Goal: Task Accomplishment & Management: Complete application form

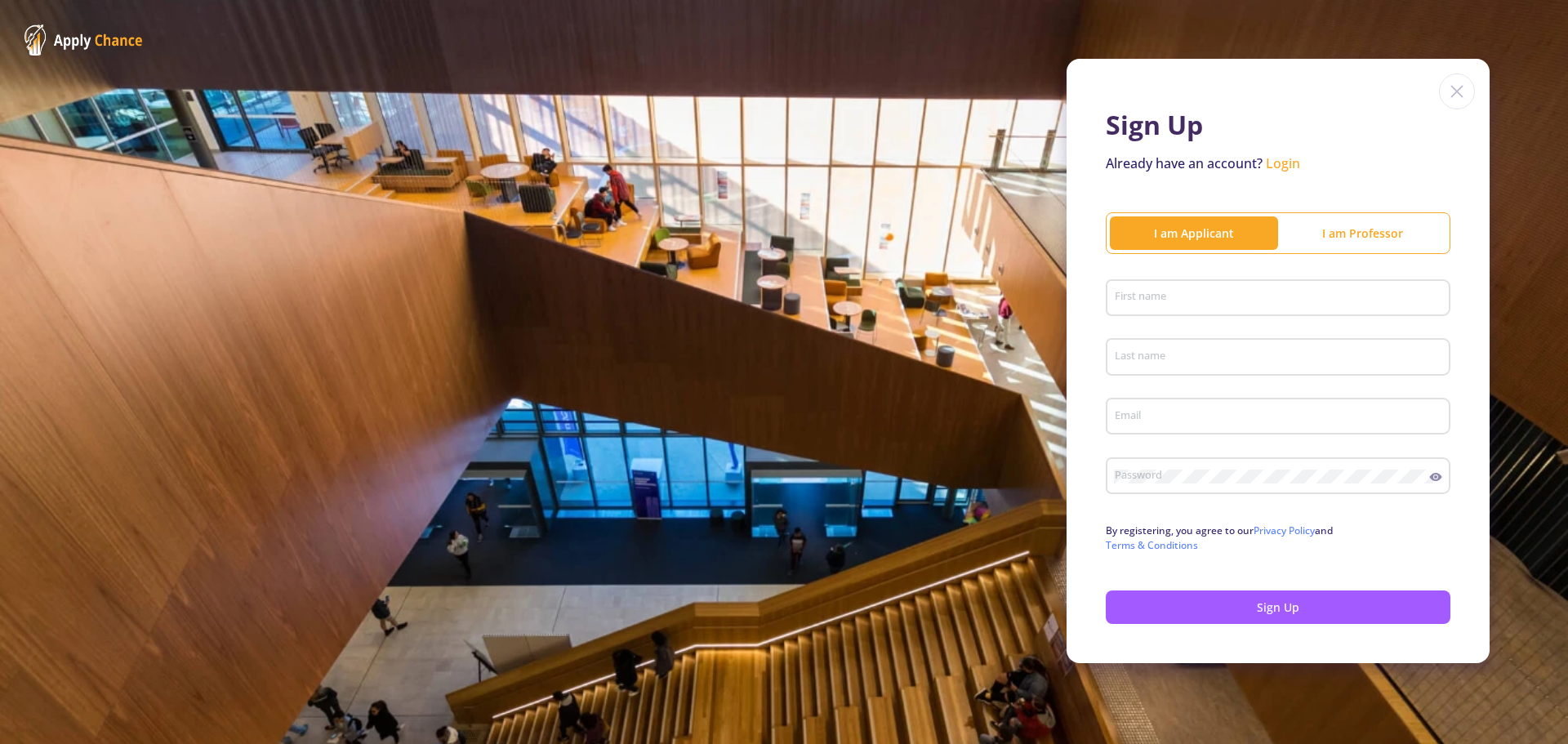
click at [1199, 284] on div "First name" at bounding box center [1279, 295] width 330 height 42
click at [1199, 297] on input "First name" at bounding box center [1281, 298] width 333 height 15
type input "f"
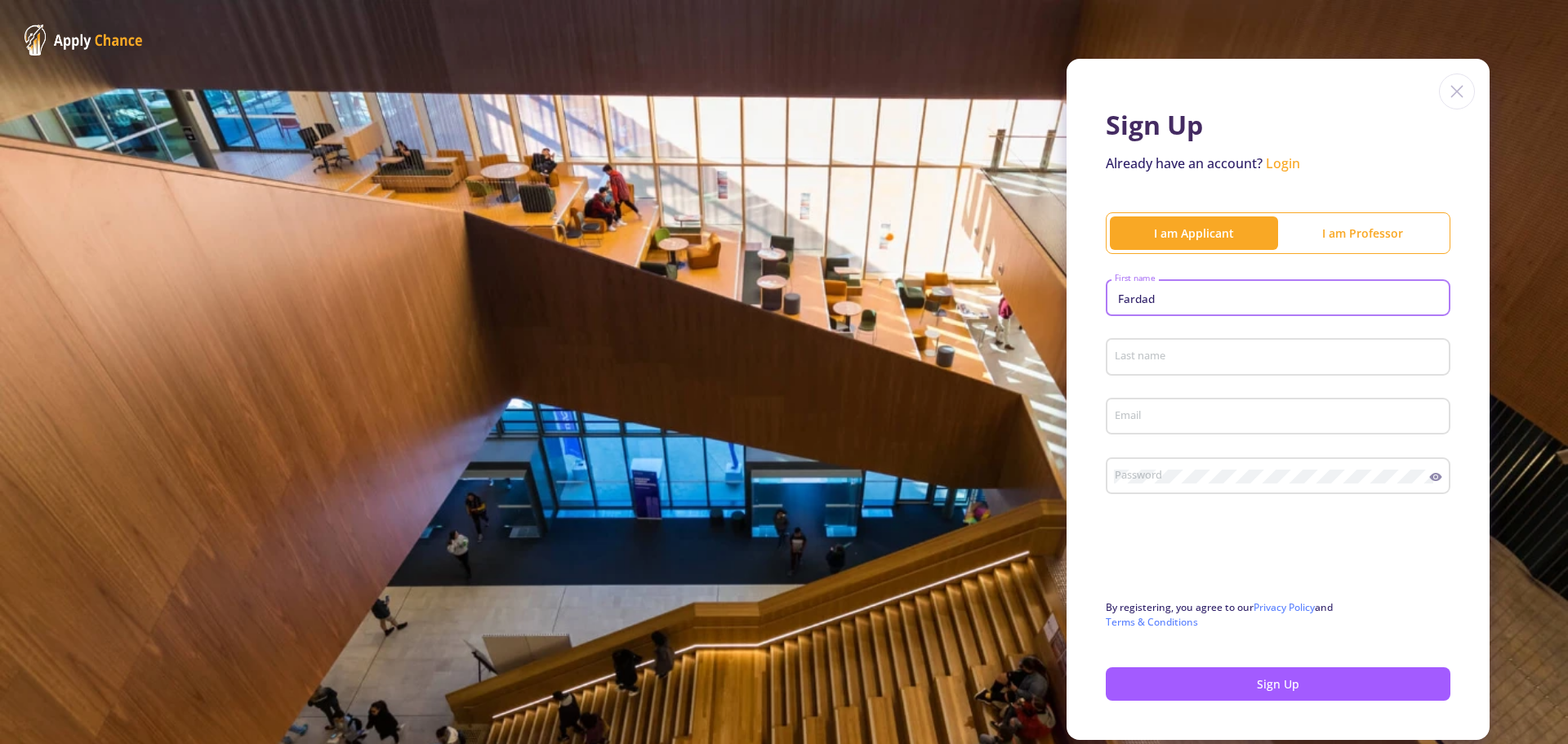
type input "Fardad"
click at [1153, 347] on div "Last name" at bounding box center [1279, 353] width 330 height 42
type input "Ansari"
click at [1127, 429] on div "Email" at bounding box center [1279, 413] width 330 height 42
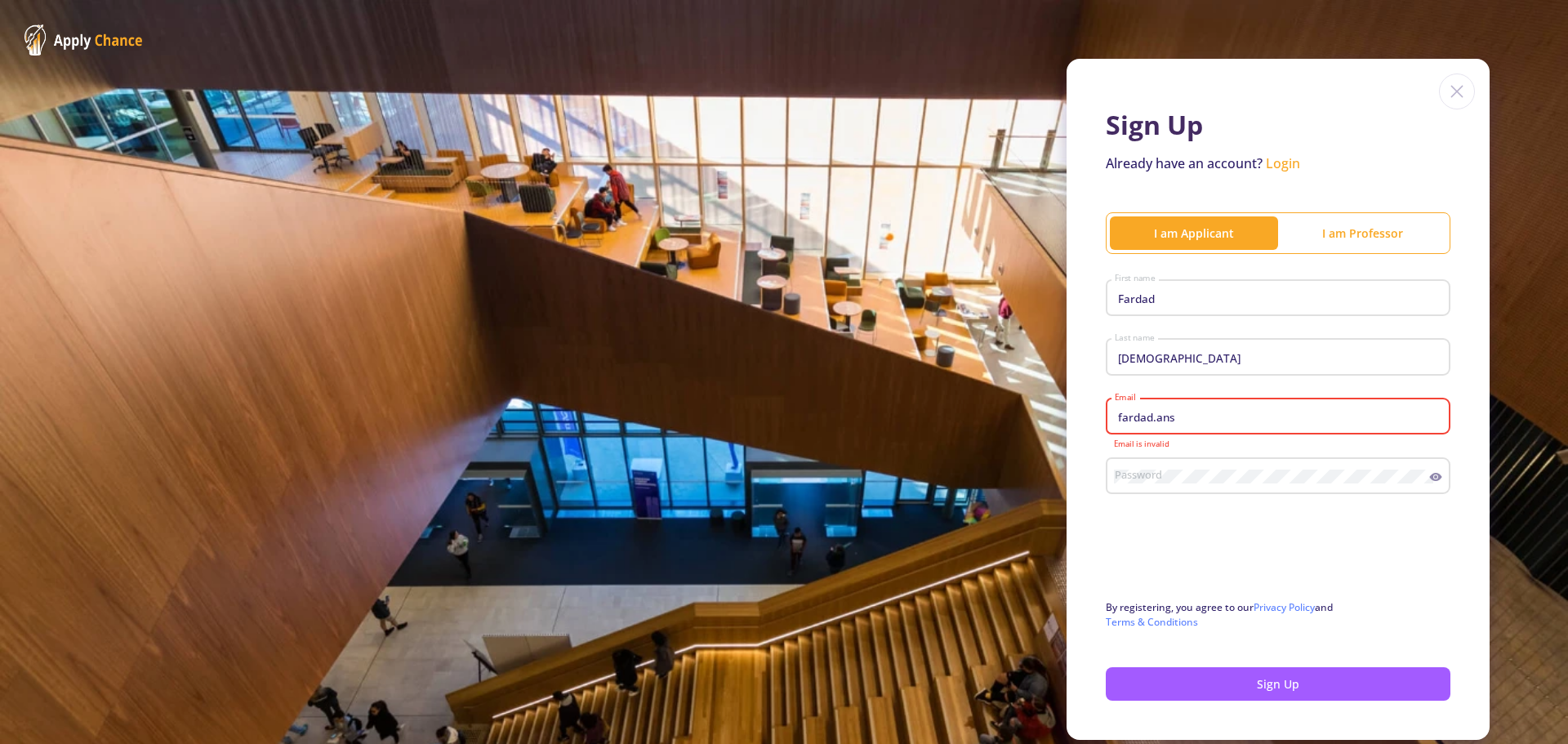
click at [1188, 416] on input "fardad.ans" at bounding box center [1281, 417] width 333 height 15
click at [1203, 464] on div "Password" at bounding box center [1272, 473] width 316 height 42
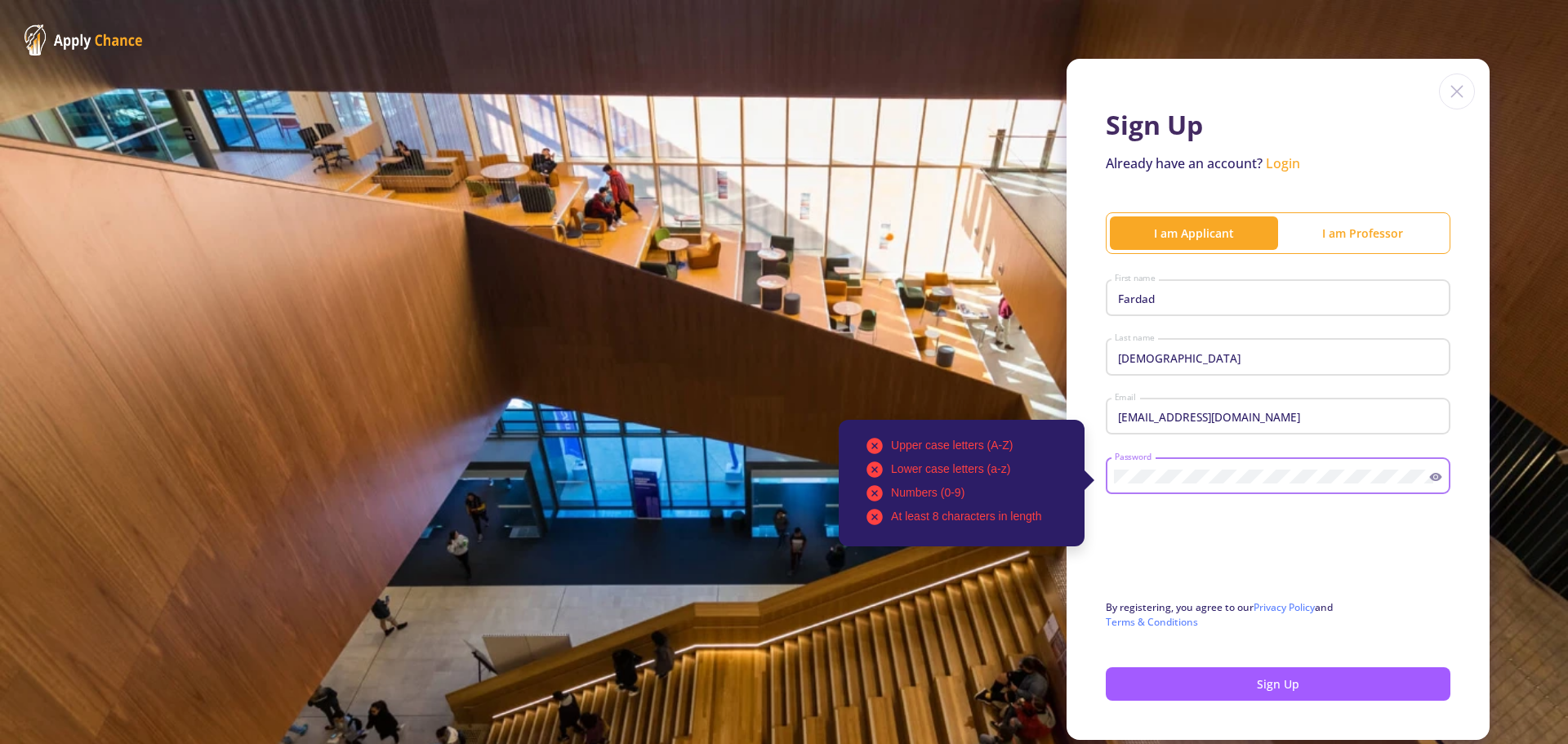
drag, startPoint x: 1203, startPoint y: 468, endPoint x: 1124, endPoint y: 466, distance: 79.0
click at [1123, 464] on div "Upper case letters (A-Z) Lower case letters (a-z) Numbers (0-9) At least 8 char…" at bounding box center [1272, 473] width 316 height 42
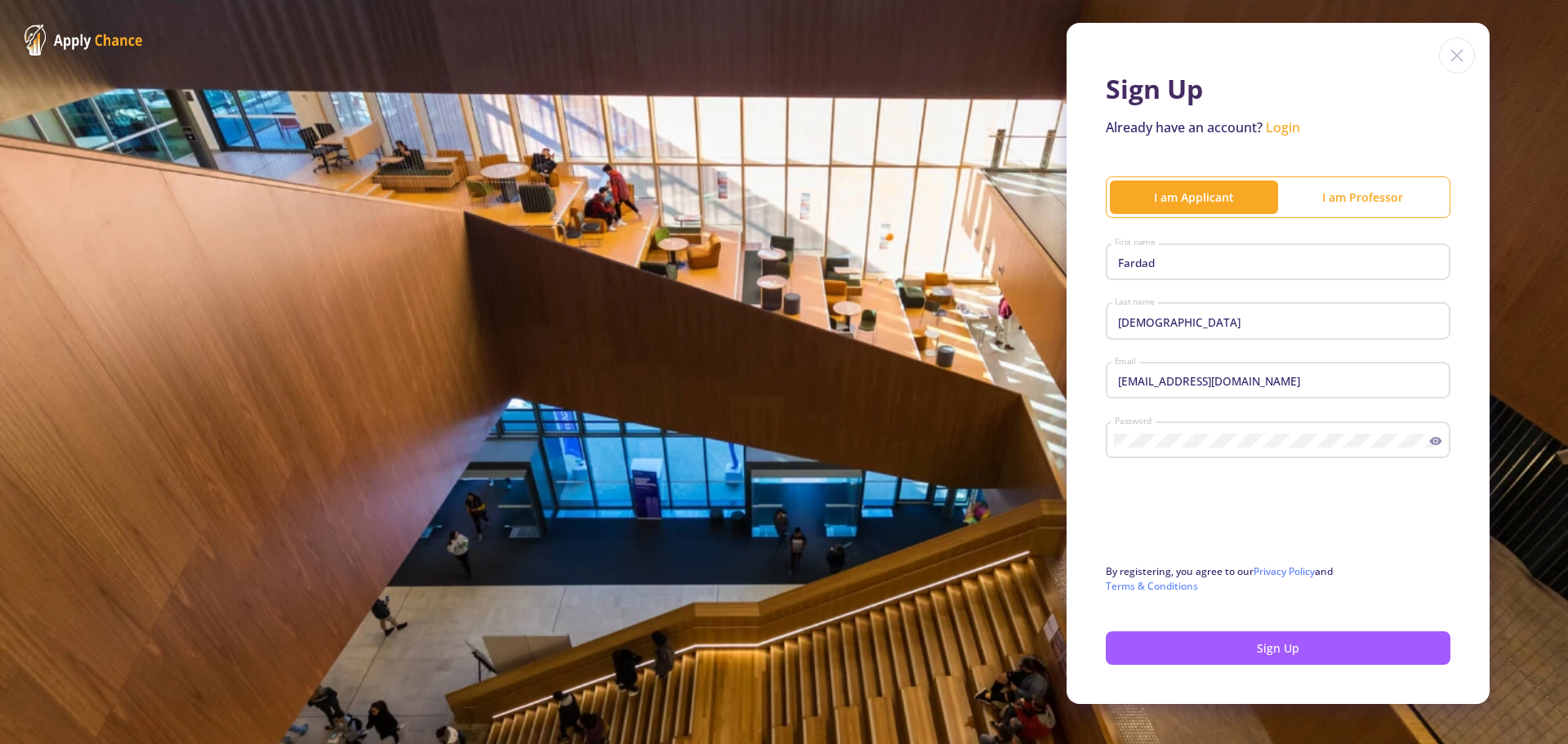
scroll to position [55, 0]
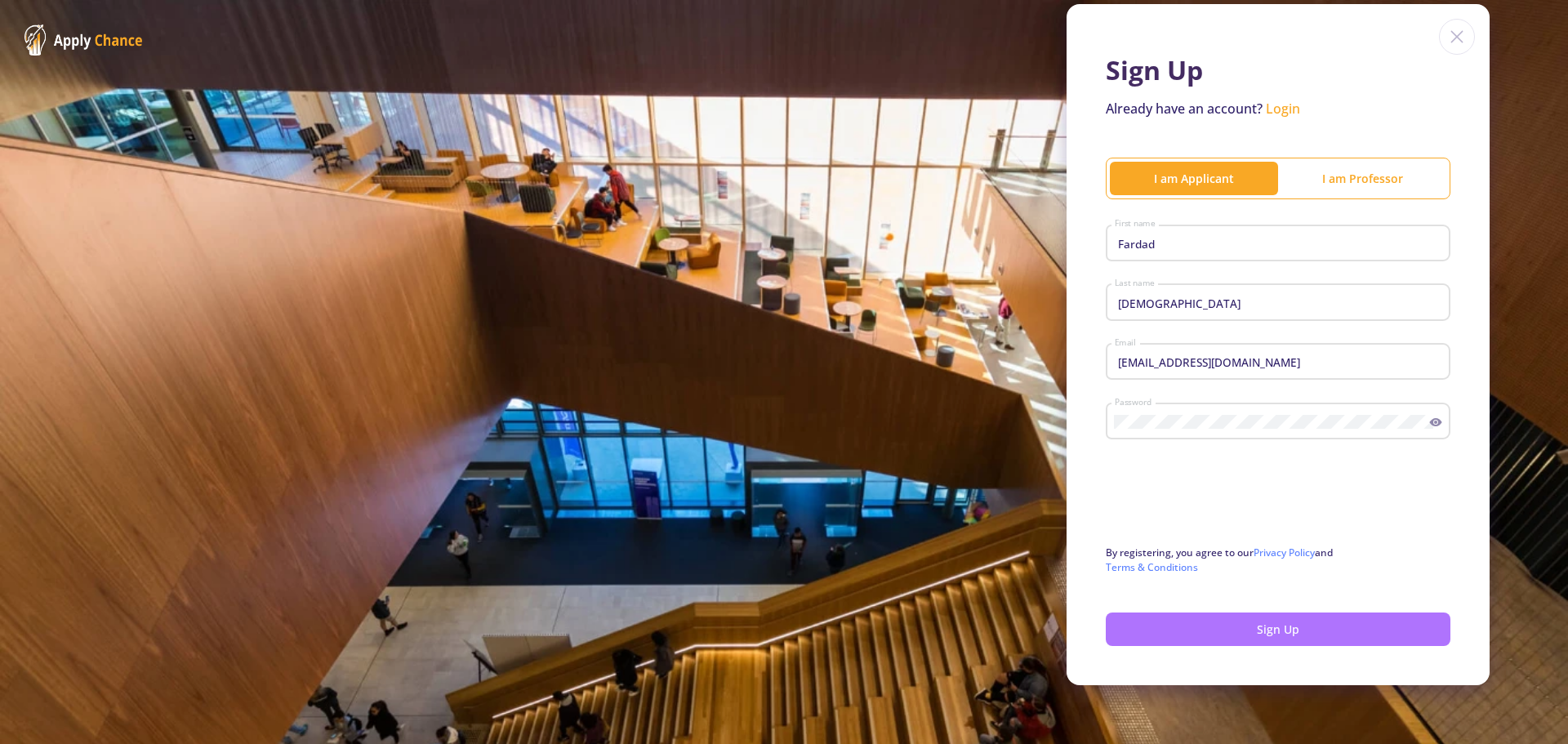
click at [1287, 631] on button "Sign Up" at bounding box center [1277, 629] width 344 height 34
click at [1391, 134] on div "Sign Up Already have an account? Login I am Applicant I am Professor Fardad Fir…" at bounding box center [1278, 344] width 423 height 681
click at [1272, 631] on button "Sign Up" at bounding box center [1277, 629] width 344 height 34
drag, startPoint x: 559, startPoint y: 182, endPoint x: 637, endPoint y: 218, distance: 85.9
click at [559, 182] on div "Sign Up Already have an account? Login I am Applicant I am Professor Fardad Fir…" at bounding box center [784, 344] width 1568 height 799
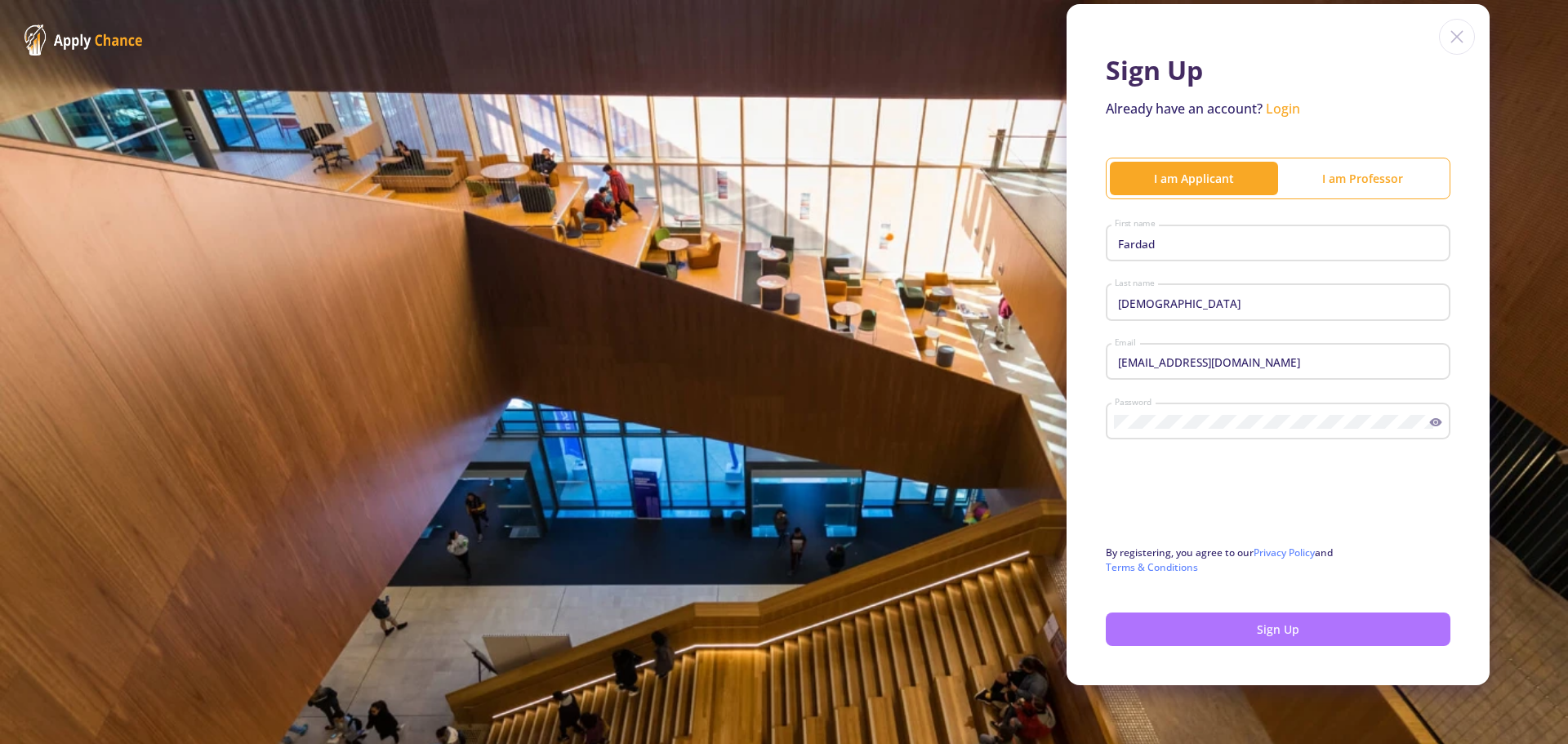
click at [1271, 641] on button "Sign Up" at bounding box center [1277, 629] width 344 height 34
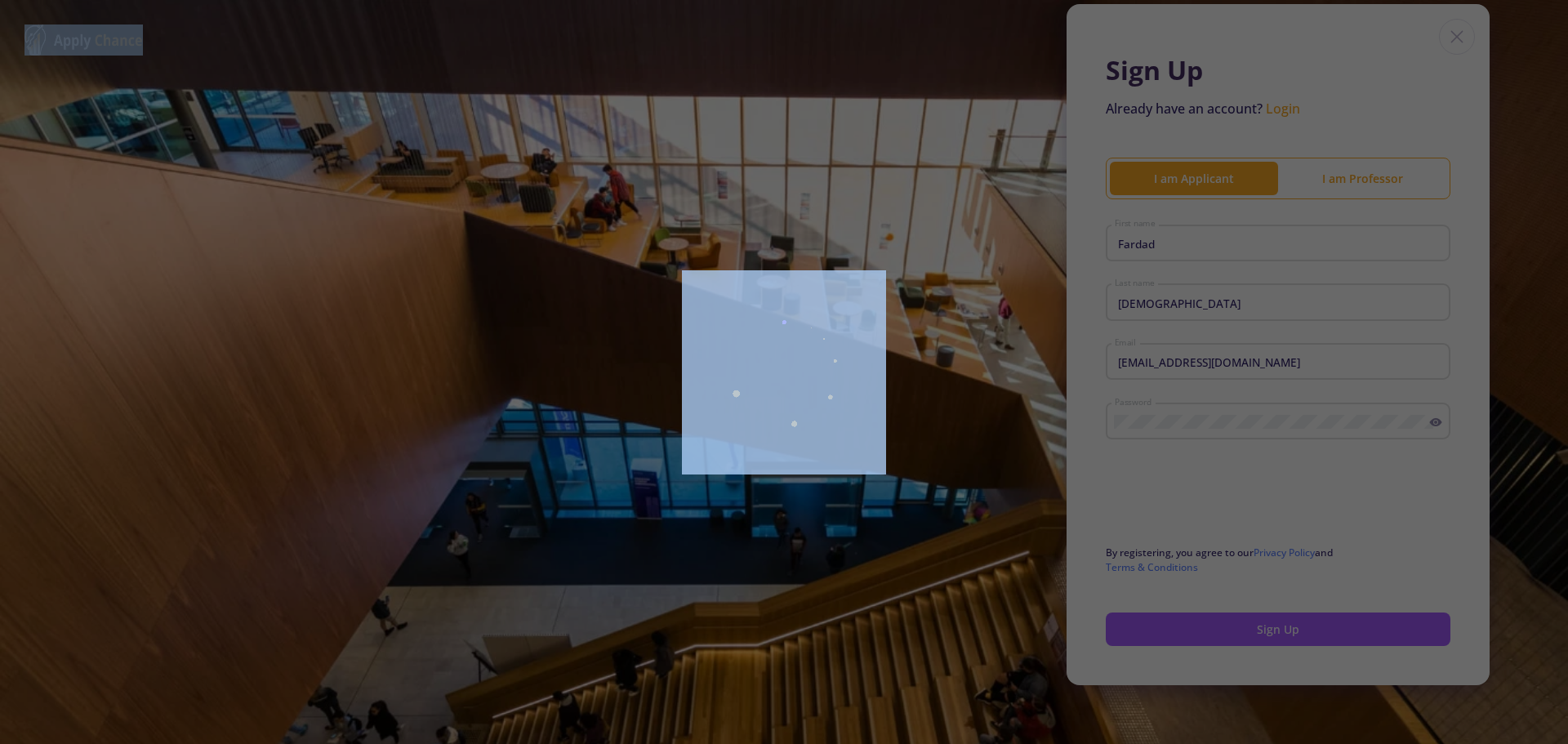
click at [1271, 640] on div at bounding box center [784, 372] width 1568 height 744
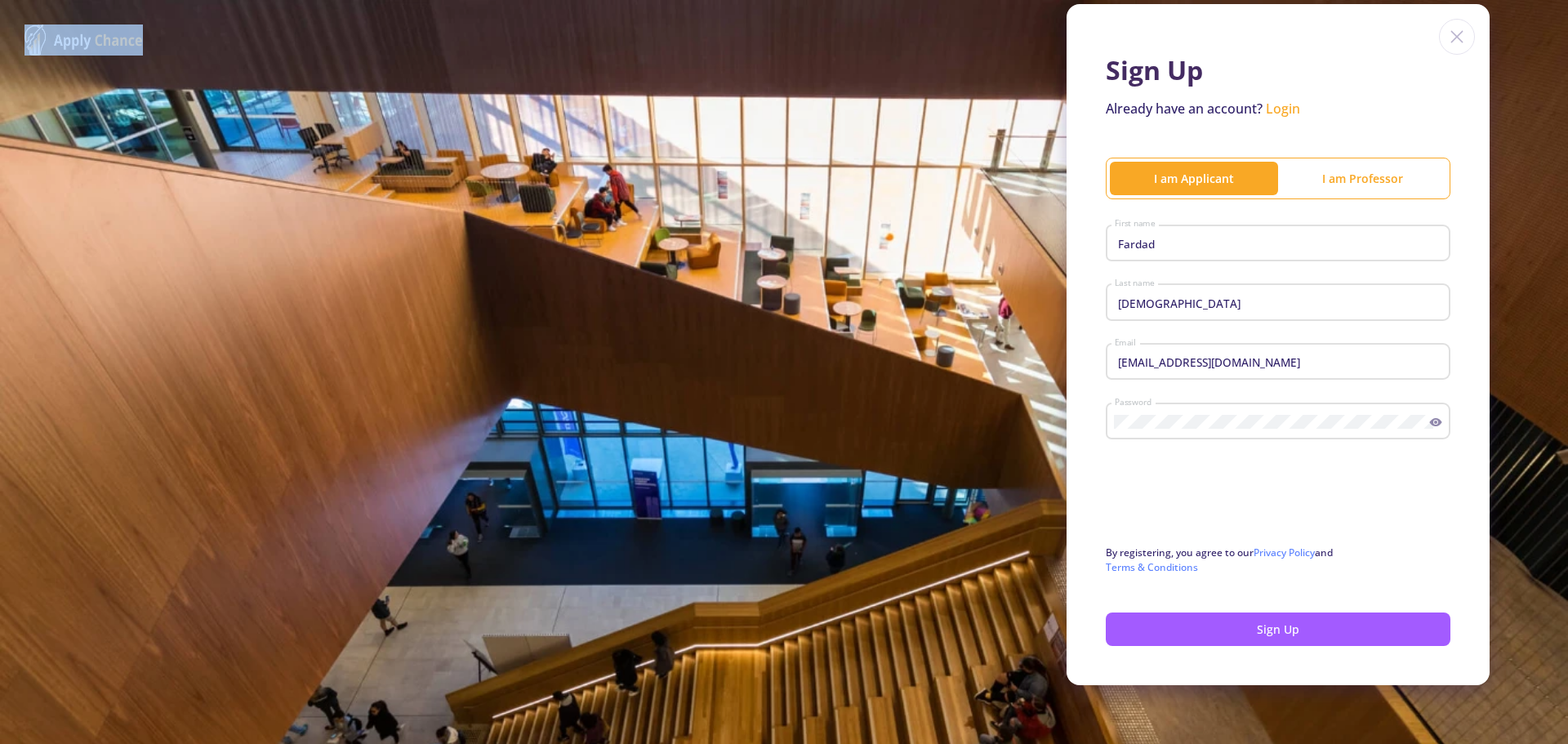
click at [1271, 640] on button "Sign Up" at bounding box center [1277, 629] width 344 height 34
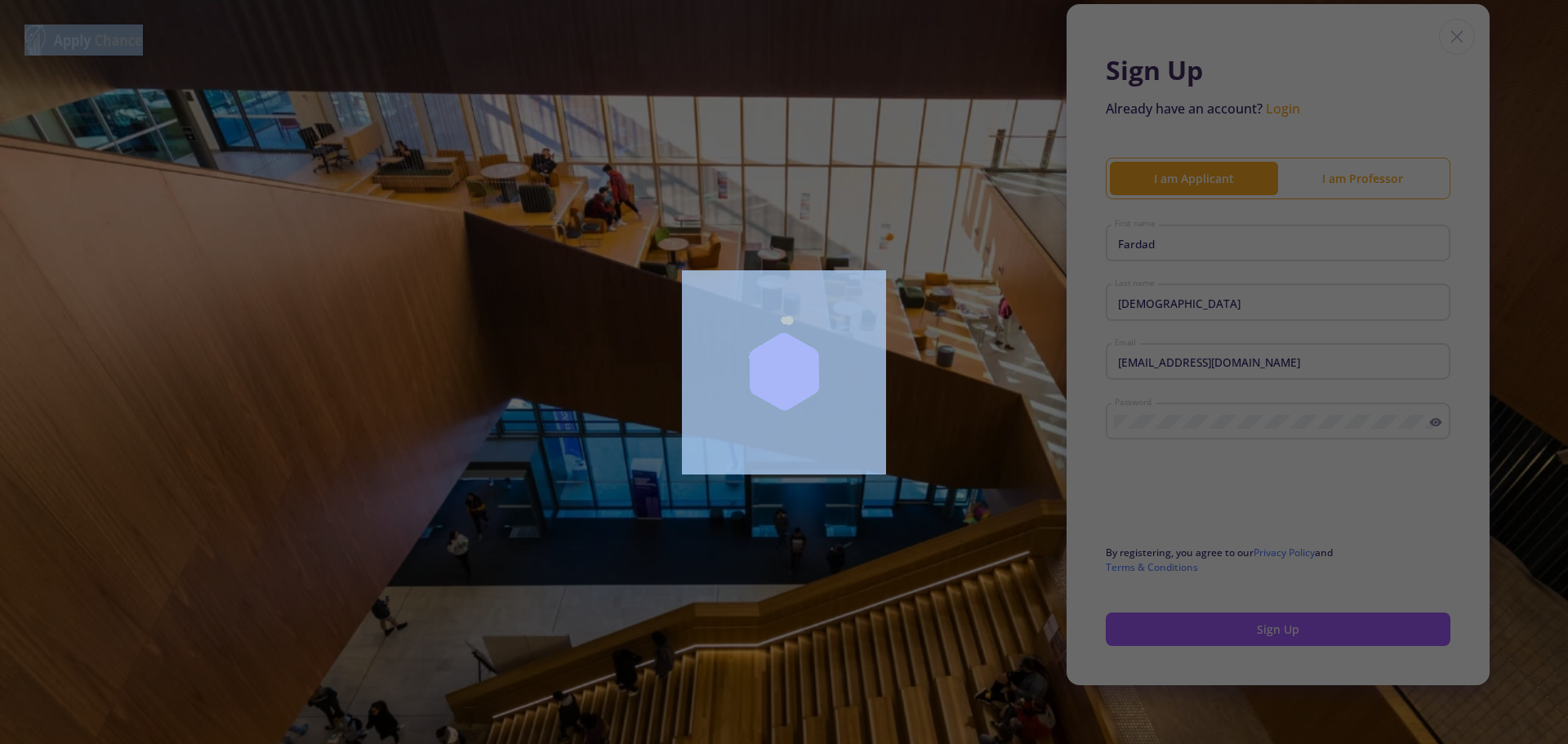
click at [1271, 639] on div at bounding box center [784, 372] width 1568 height 744
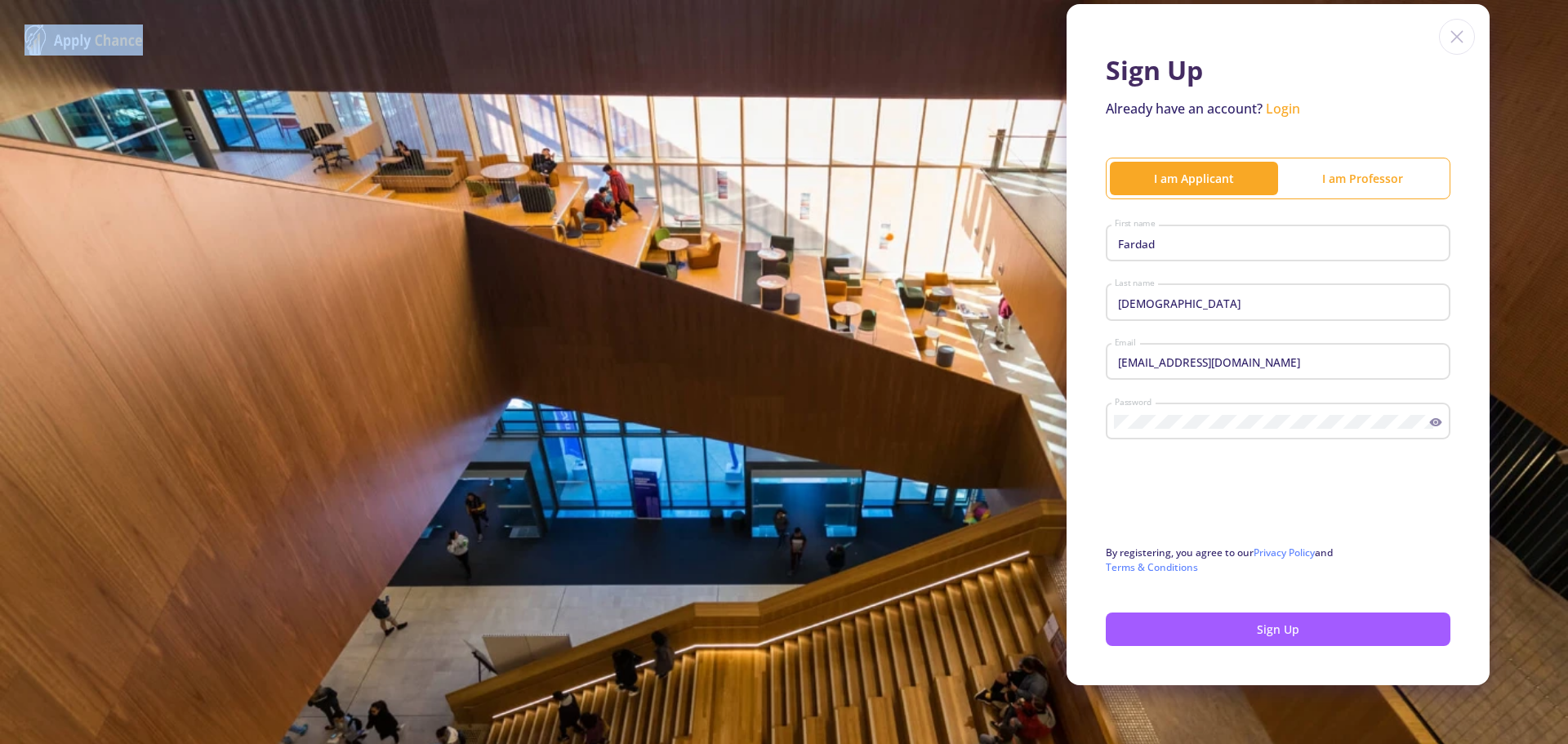
click at [1271, 639] on button "Sign Up" at bounding box center [1277, 629] width 344 height 34
click at [1320, 631] on button "Sign Up" at bounding box center [1277, 629] width 344 height 34
click at [1315, 366] on input "fardad.ansari2024@gmail.com" at bounding box center [1281, 362] width 333 height 15
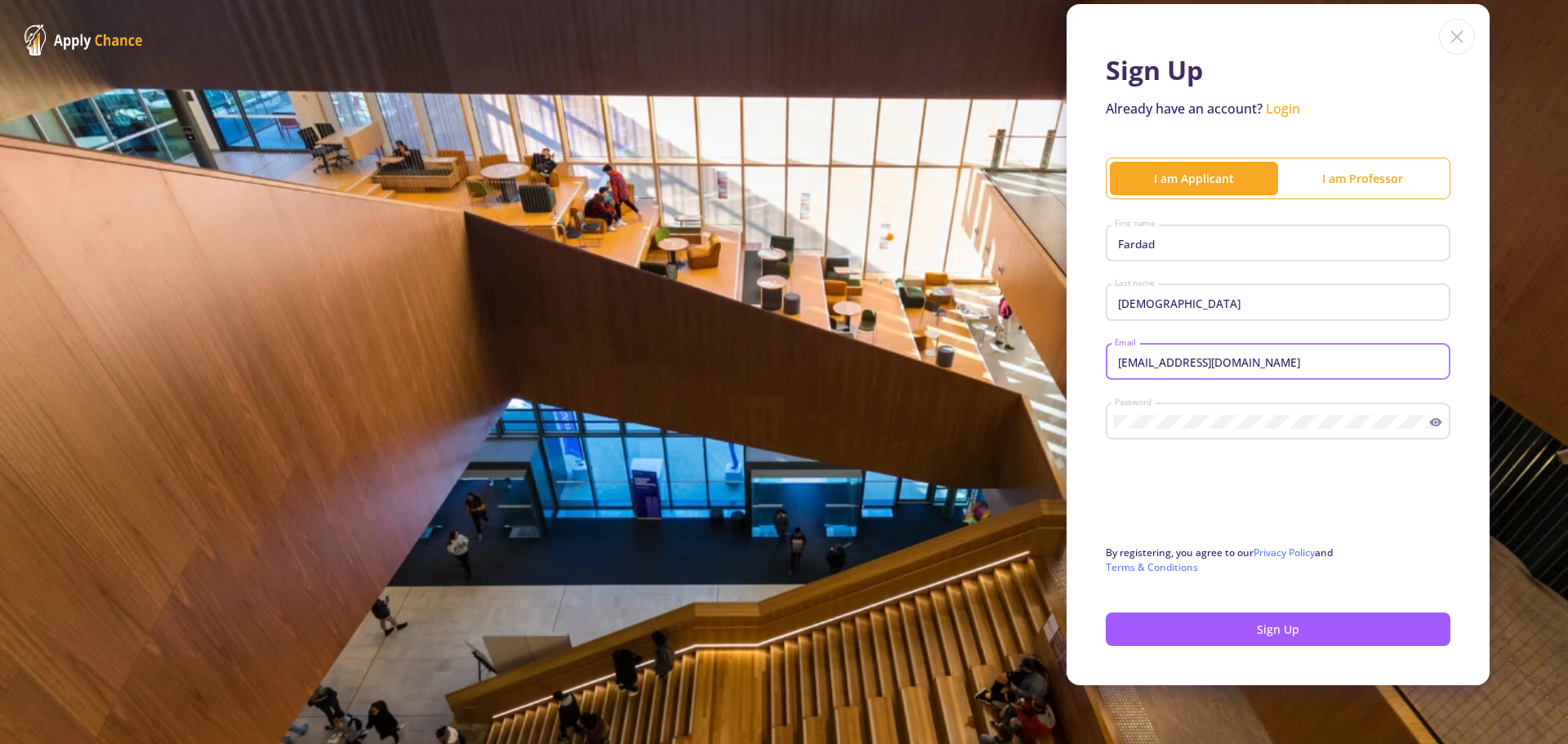
drag, startPoint x: 1328, startPoint y: 358, endPoint x: 1074, endPoint y: 372, distance: 254.4
click at [1074, 372] on div "Sign Up Already have an account? Login I am Applicant I am Professor Fardad Fir…" at bounding box center [1278, 344] width 423 height 681
drag, startPoint x: 1182, startPoint y: 358, endPoint x: 1008, endPoint y: 360, distance: 174.0
click at [1008, 360] on div "Sign Up Already have an account? Login I am Applicant I am Professor Fardad Fir…" at bounding box center [784, 344] width 1568 height 799
type input "da"
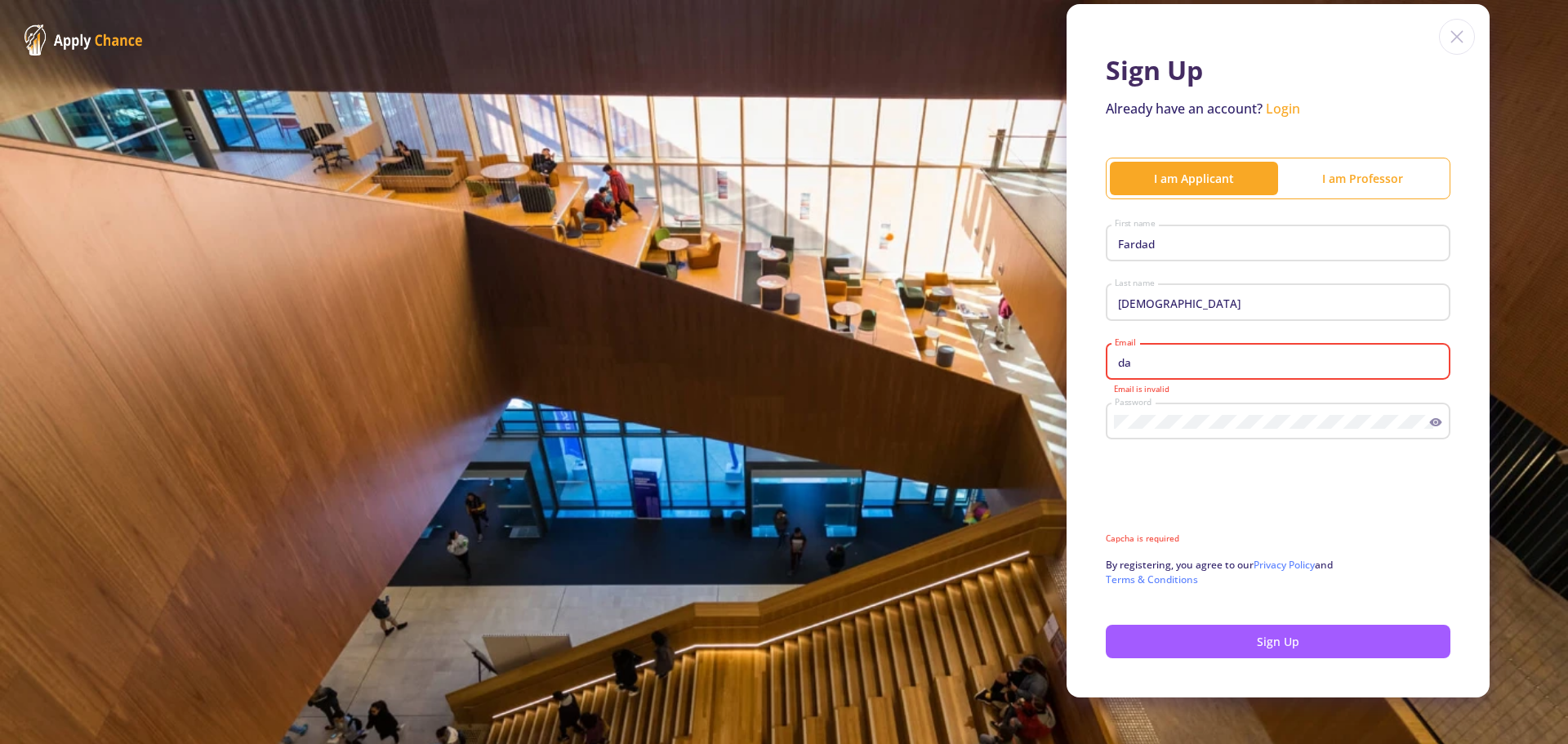
scroll to position [0, 0]
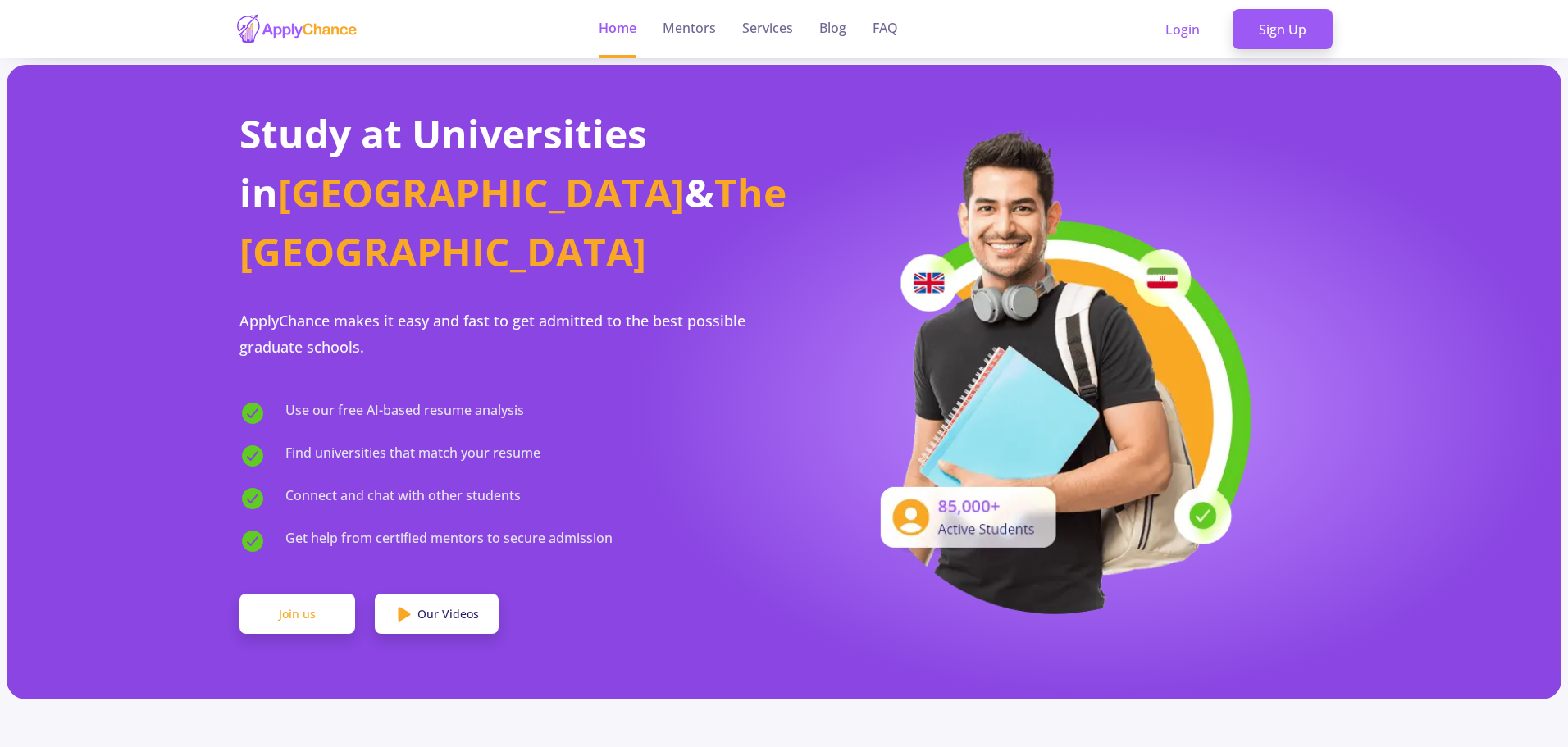
click at [317, 594] on link "Join us" at bounding box center [297, 614] width 116 height 41
click at [318, 594] on link "Join us" at bounding box center [297, 614] width 116 height 41
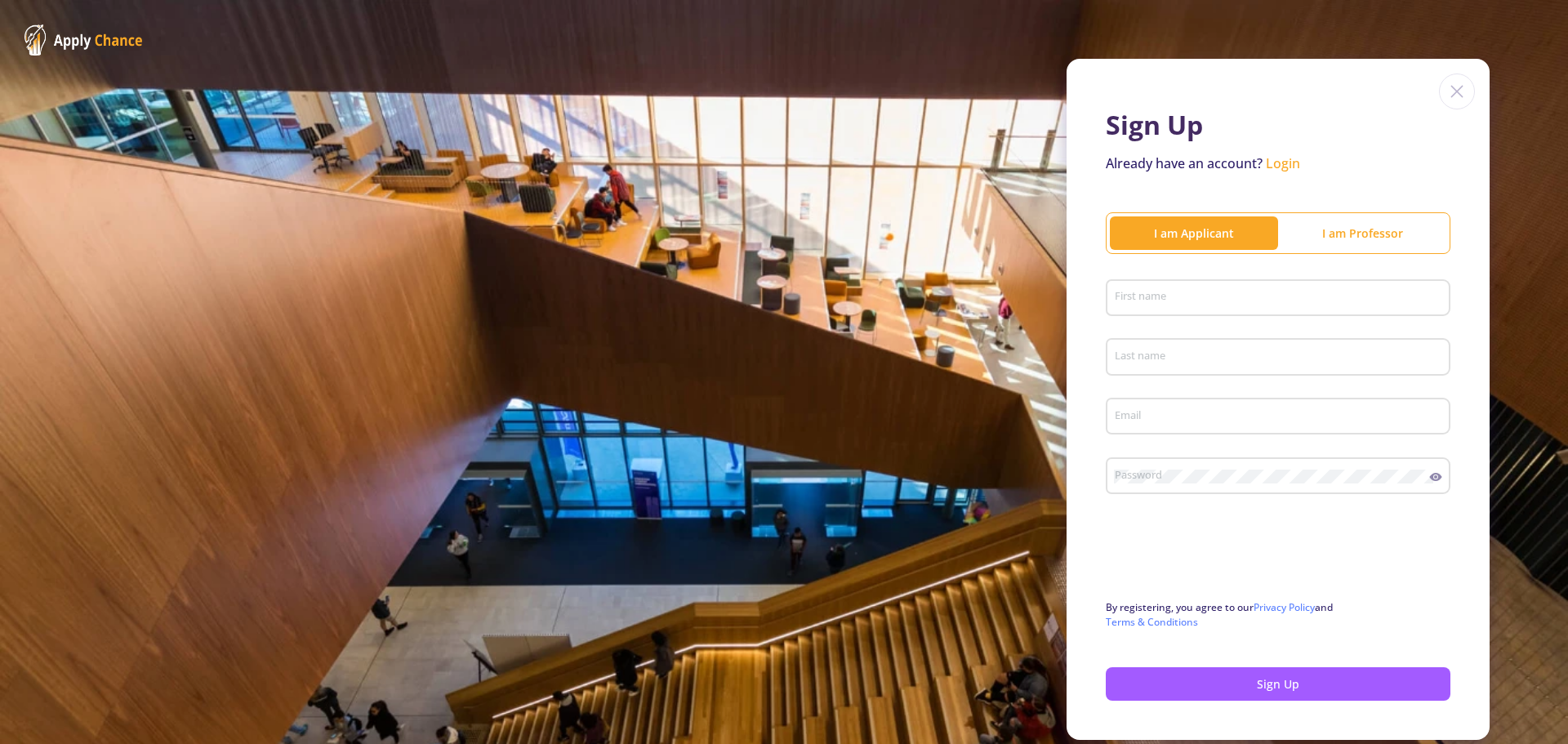
click at [1171, 302] on input "First name" at bounding box center [1281, 298] width 333 height 15
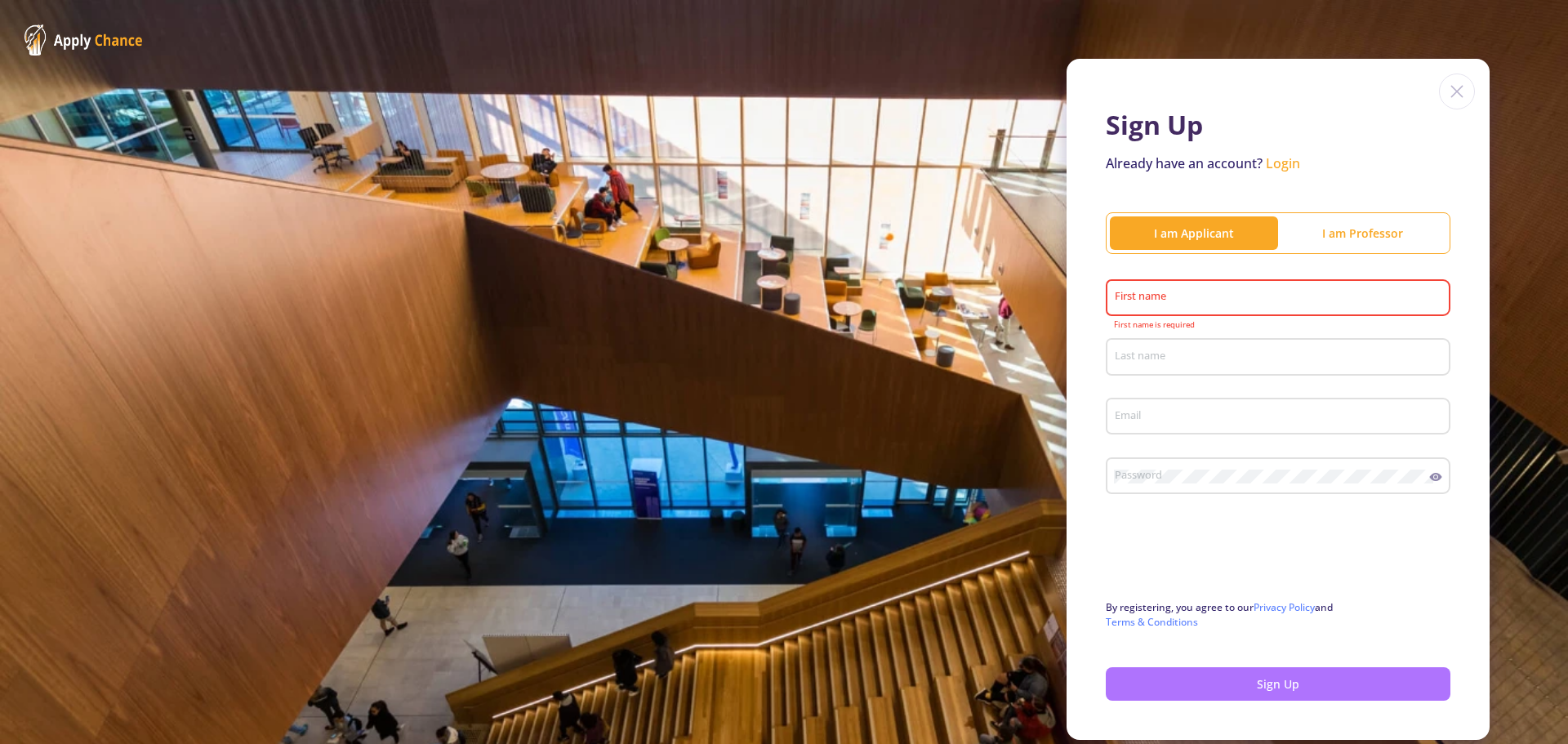
click at [1285, 674] on button "Sign Up" at bounding box center [1277, 683] width 344 height 34
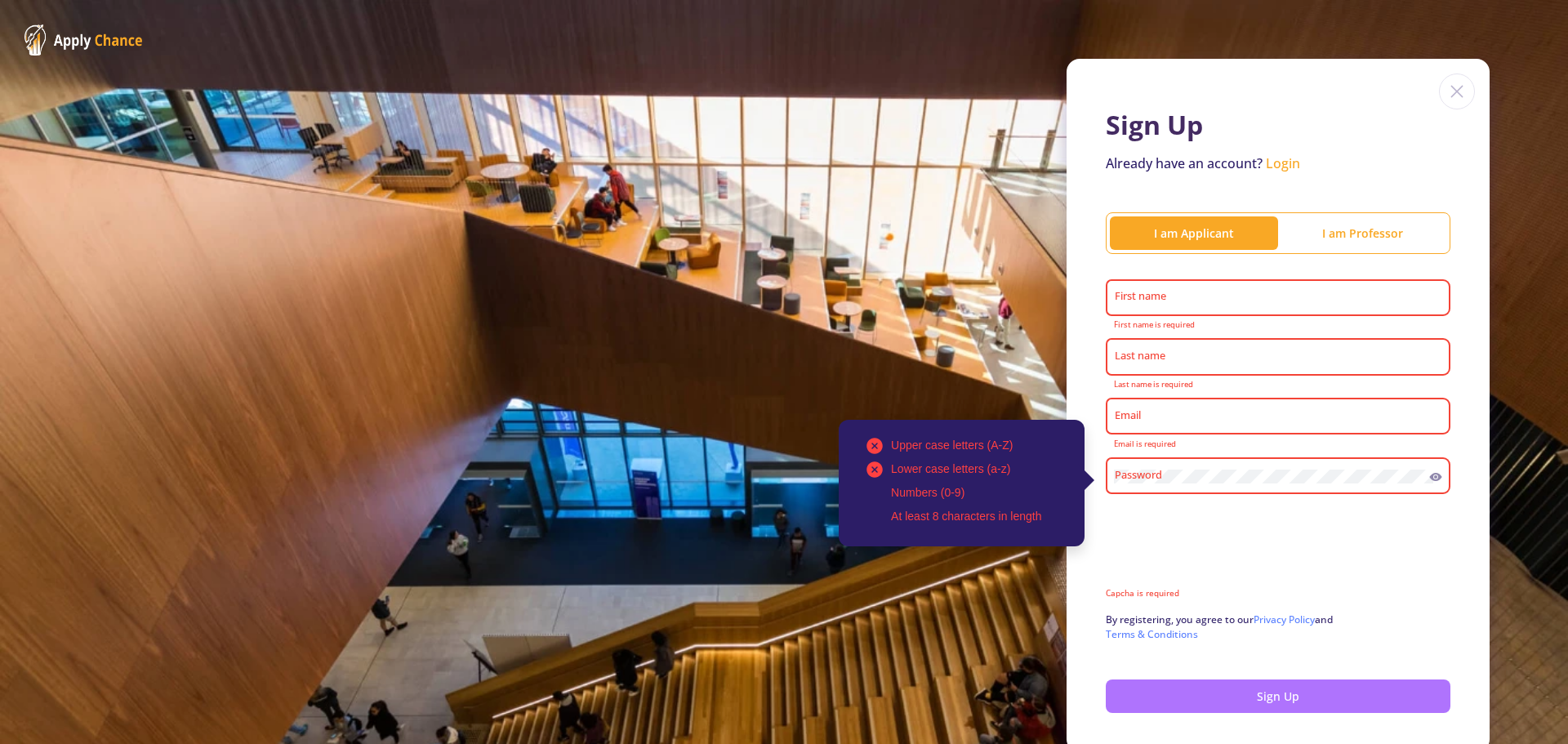
click at [1289, 684] on button "Sign Up" at bounding box center [1277, 696] width 344 height 34
click at [1290, 684] on button "Sign Up" at bounding box center [1277, 696] width 344 height 34
click at [1290, 683] on button "Sign Up" at bounding box center [1277, 696] width 344 height 34
click at [1291, 682] on button "Sign Up" at bounding box center [1277, 696] width 344 height 34
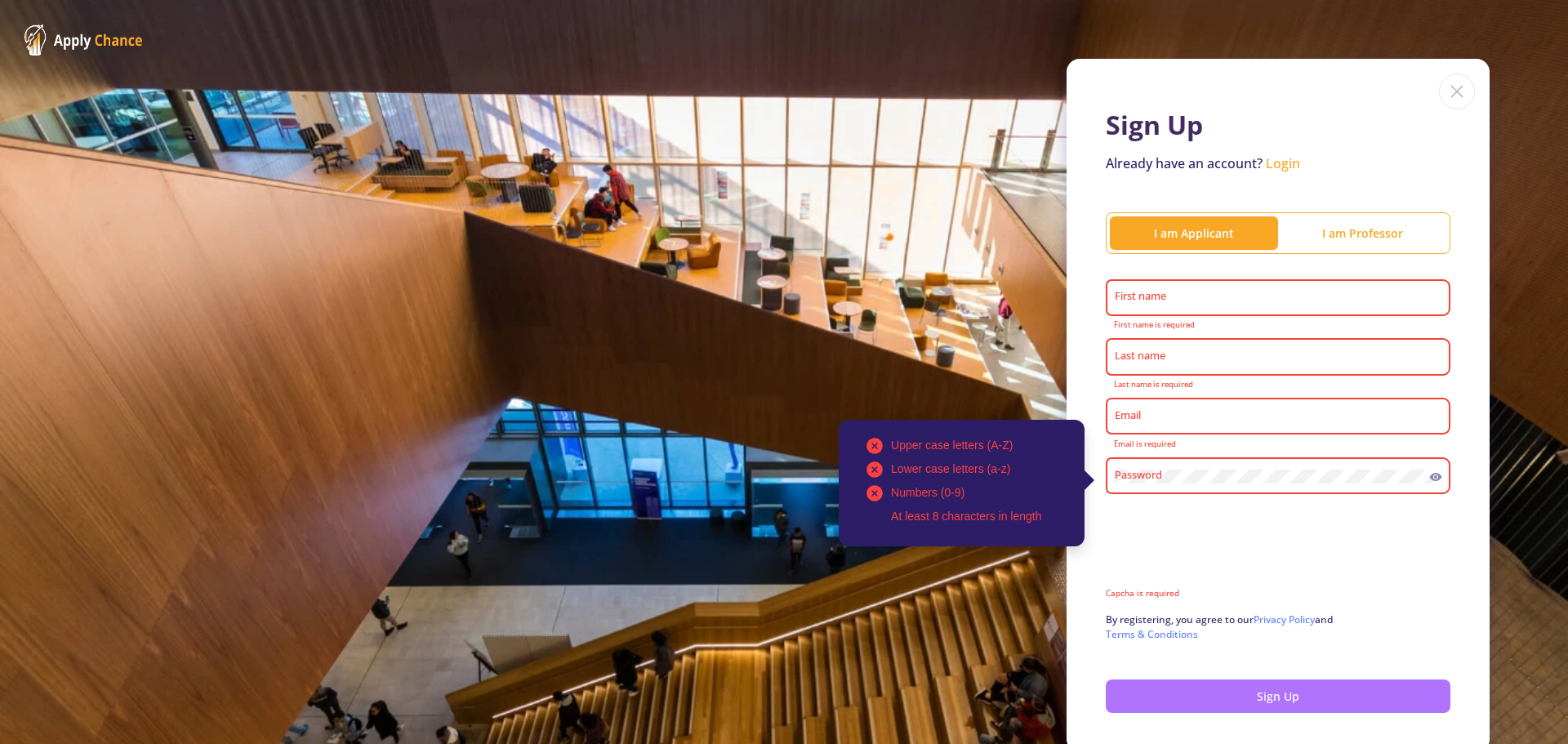
click at [1291, 681] on button "Sign Up" at bounding box center [1277, 696] width 344 height 34
